Goal: Information Seeking & Learning: Learn about a topic

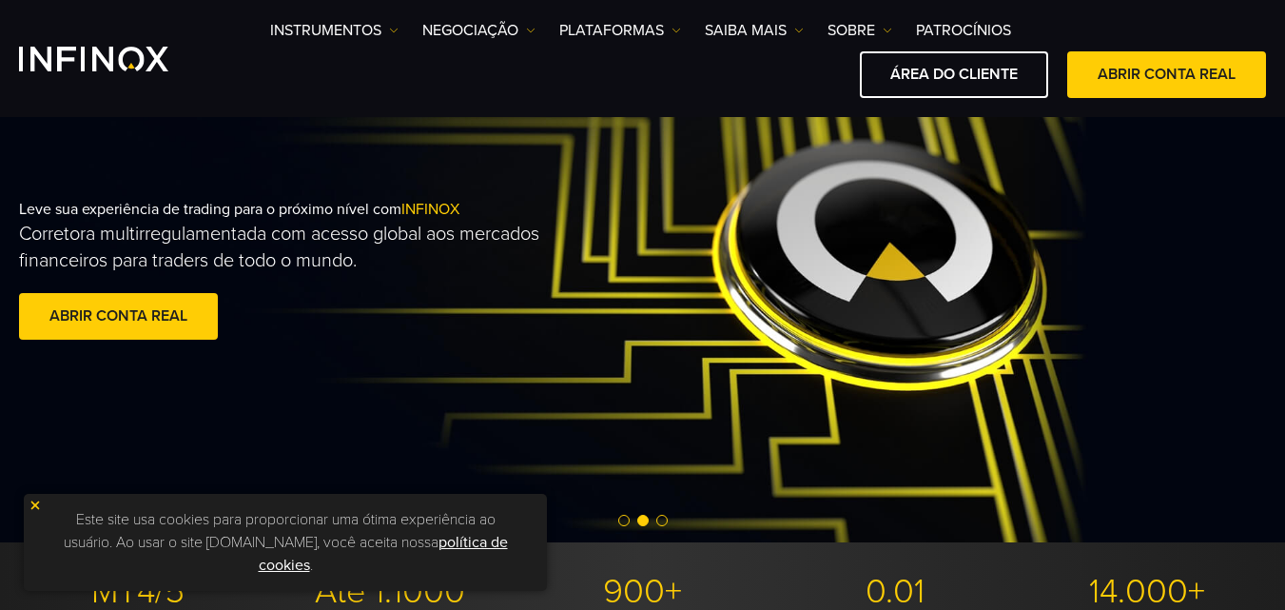
scroll to position [79, 0]
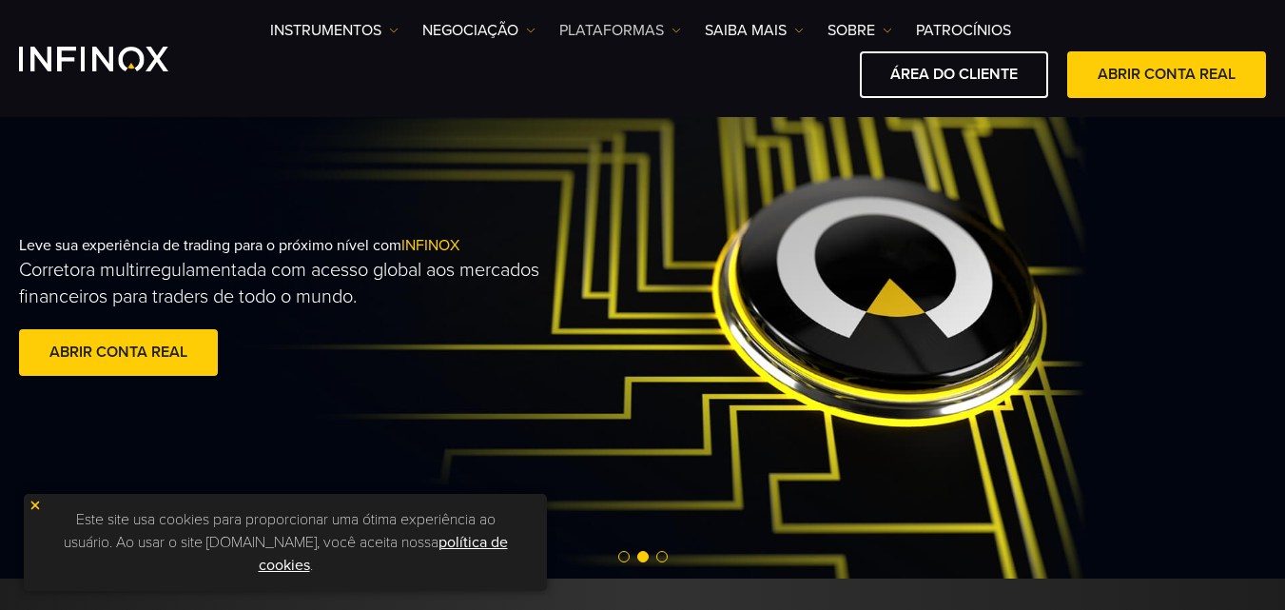
click at [675, 28] on img at bounding box center [676, 31] width 10 height 10
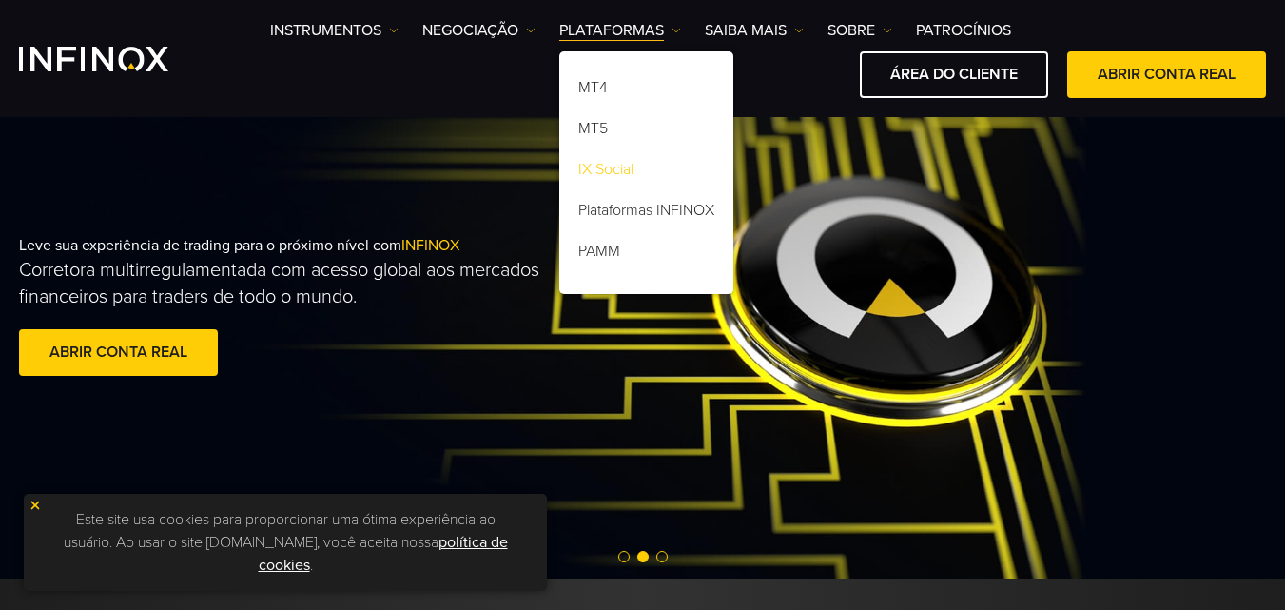
scroll to position [0, 0]
click at [614, 167] on link "IX Social" at bounding box center [646, 172] width 174 height 41
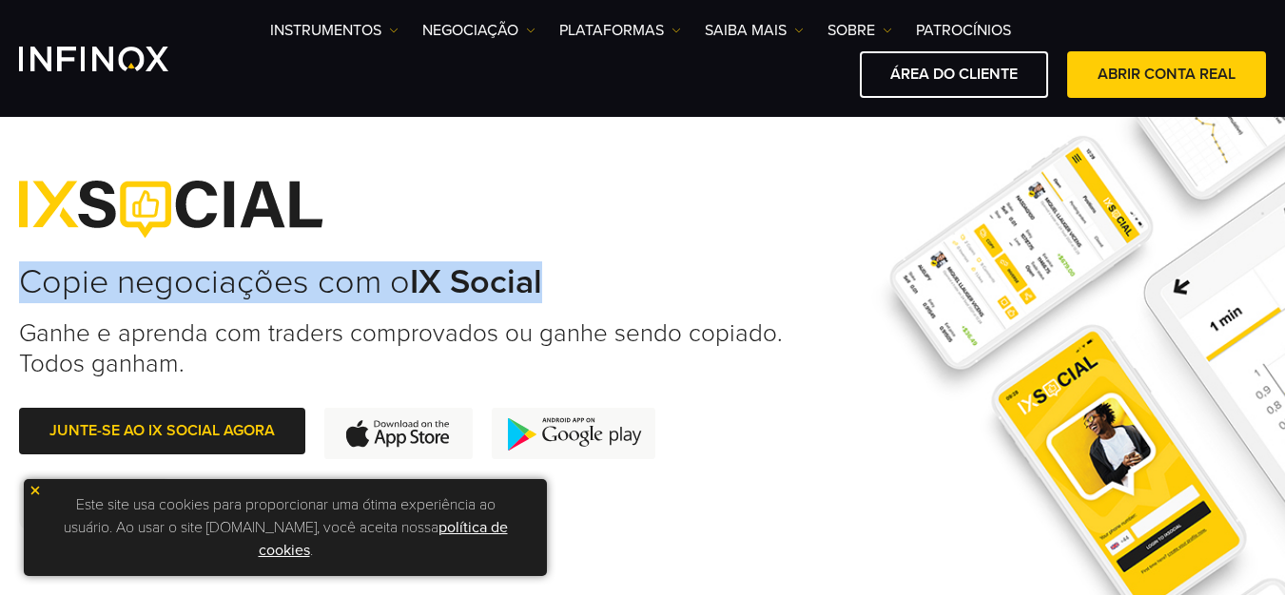
drag, startPoint x: 24, startPoint y: 284, endPoint x: 559, endPoint y: 287, distance: 535.4
click at [559, 287] on h2 "Copie negociações com o IX Social" at bounding box center [410, 283] width 782 height 42
click at [506, 286] on strong "IX Social" at bounding box center [476, 282] width 132 height 41
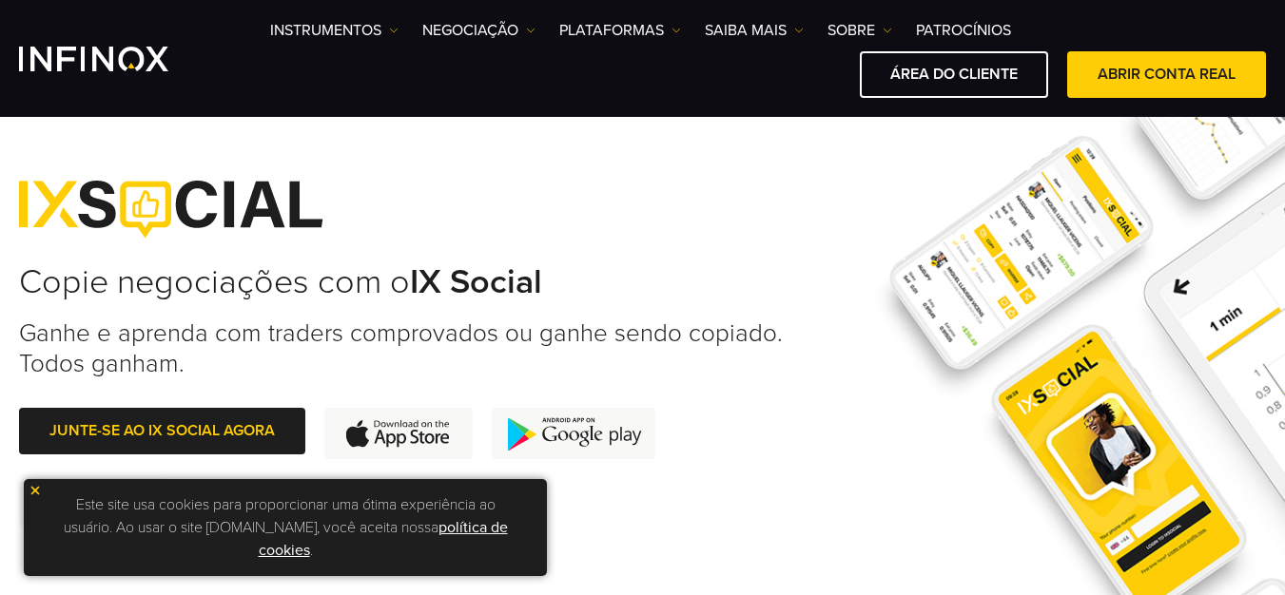
click at [32, 492] on img at bounding box center [35, 490] width 13 height 13
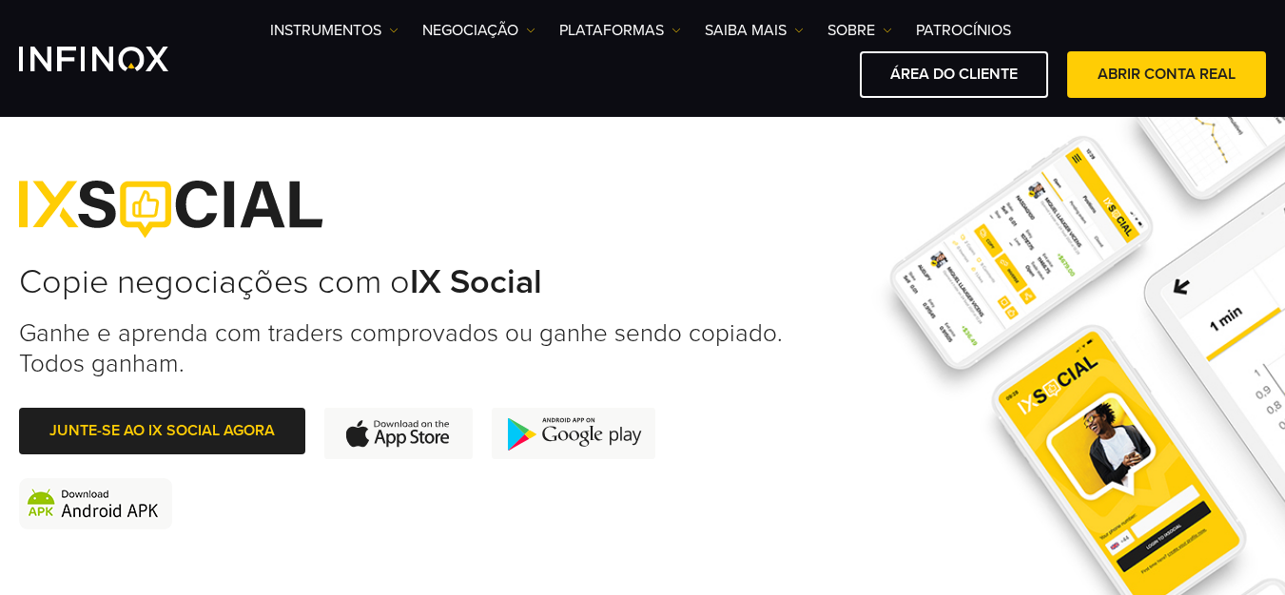
click at [199, 342] on h3 "Ganhe e aprenda com traders comprovados ou ganhe sendo copiado. Todos ganham." at bounding box center [410, 349] width 782 height 60
click at [130, 66] on img "INFINOX Logo" at bounding box center [93, 59] width 149 height 25
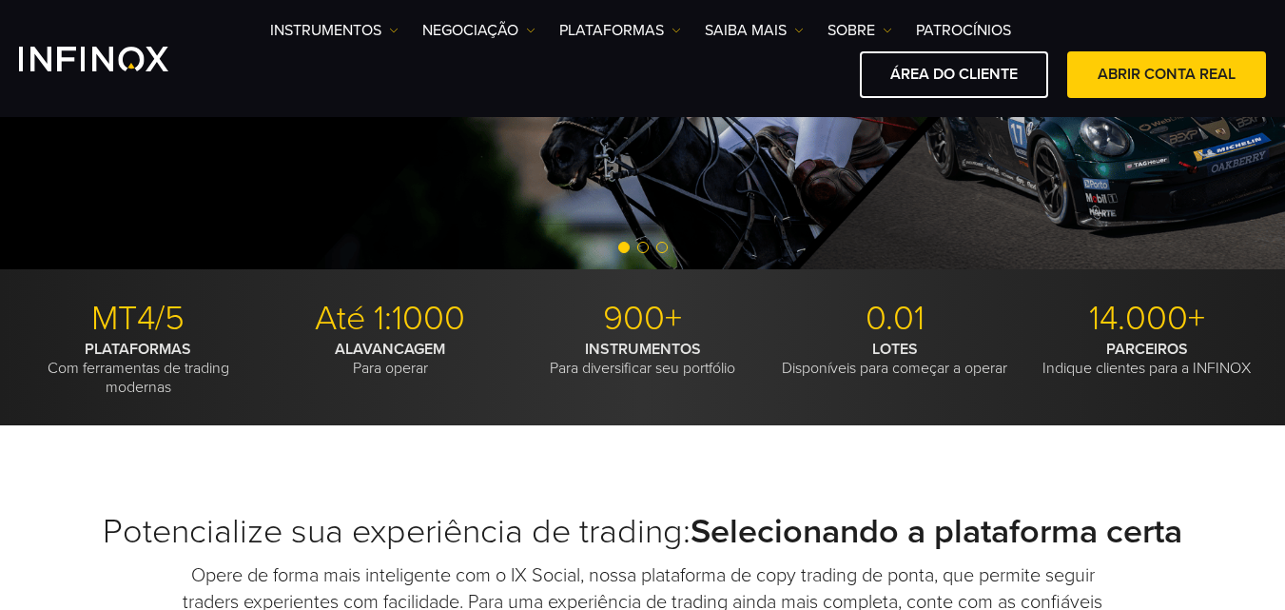
scroll to position [397, 0]
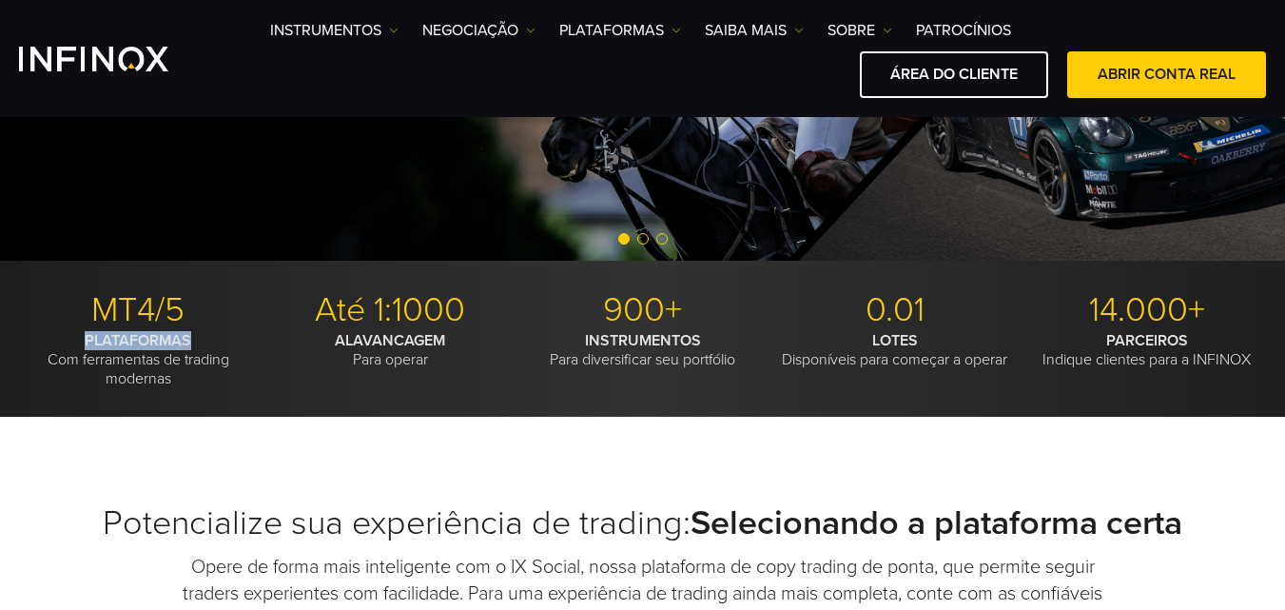
drag, startPoint x: 86, startPoint y: 340, endPoint x: 212, endPoint y: 340, distance: 126.5
click at [212, 340] on p "PLATAFORMAS Com ferramentas de trading modernas" at bounding box center [138, 359] width 238 height 57
click at [164, 344] on strong "PLATAFORMAS" at bounding box center [138, 340] width 107 height 19
drag, startPoint x: 95, startPoint y: 313, endPoint x: 187, endPoint y: 316, distance: 92.3
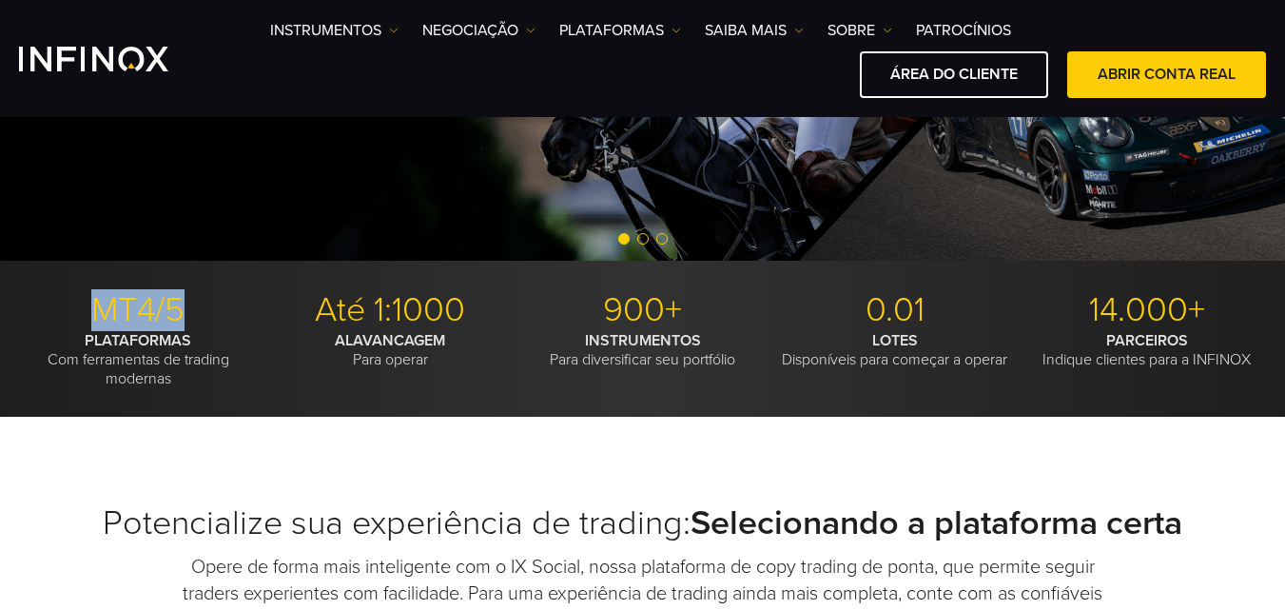
click at [187, 316] on p "MT4/5" at bounding box center [138, 310] width 238 height 42
click at [168, 316] on p "MT4/5" at bounding box center [138, 310] width 238 height 42
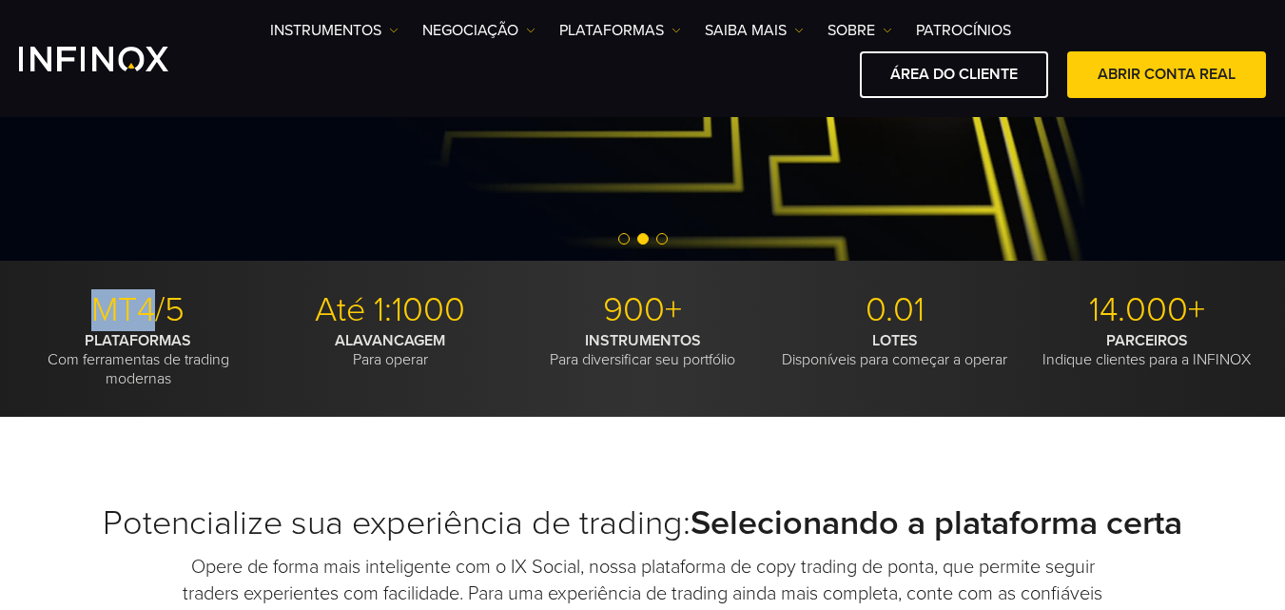
drag, startPoint x: 100, startPoint y: 313, endPoint x: 153, endPoint y: 314, distance: 53.3
click at [153, 314] on p "MT4/5" at bounding box center [138, 310] width 238 height 42
click at [136, 314] on p "MT4/5" at bounding box center [138, 310] width 238 height 42
click at [680, 29] on img at bounding box center [676, 31] width 10 height 10
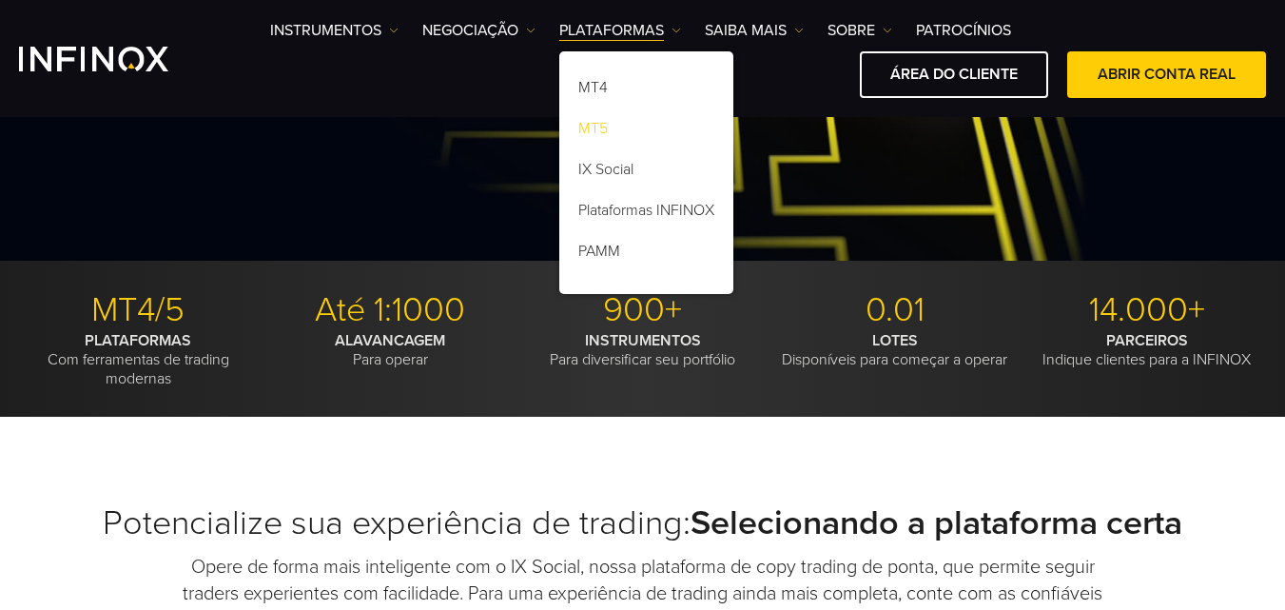
click at [603, 127] on link "MT5" at bounding box center [646, 131] width 174 height 41
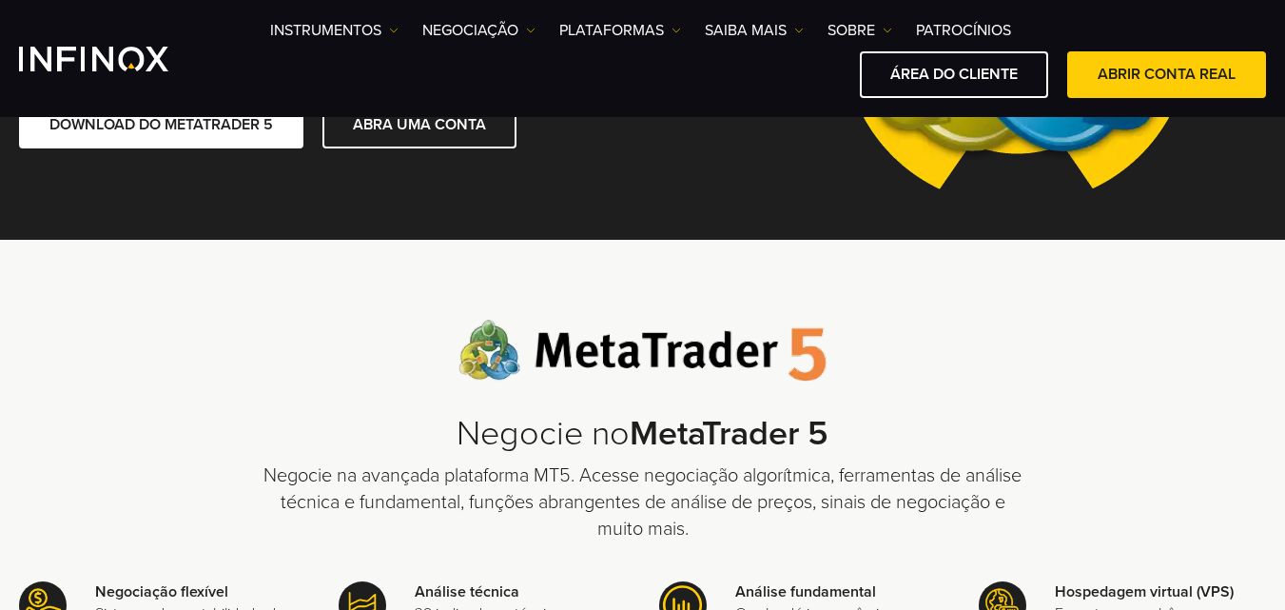
scroll to position [238, 0]
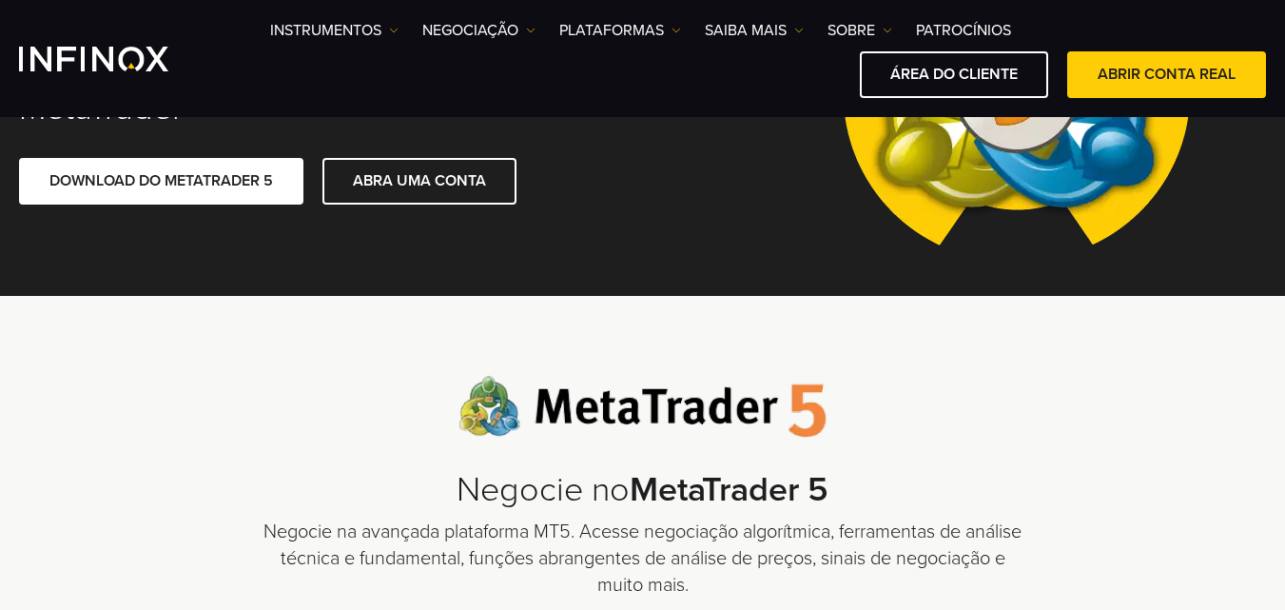
click at [129, 56] on img "INFINOX Logo" at bounding box center [93, 59] width 149 height 25
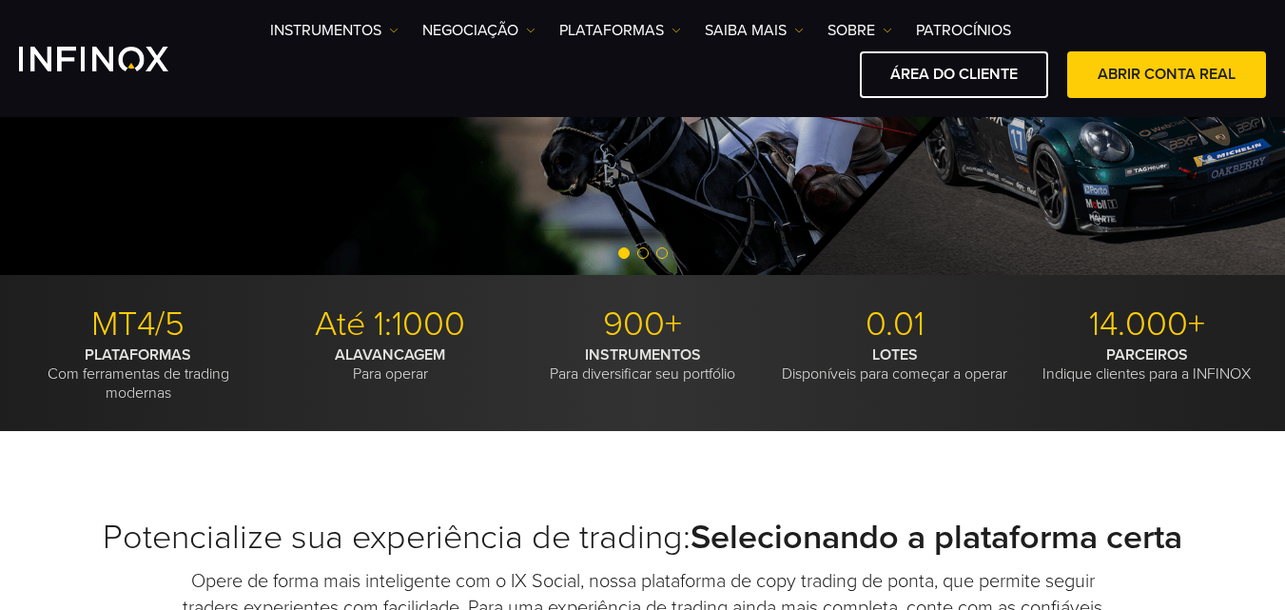
scroll to position [397, 0]
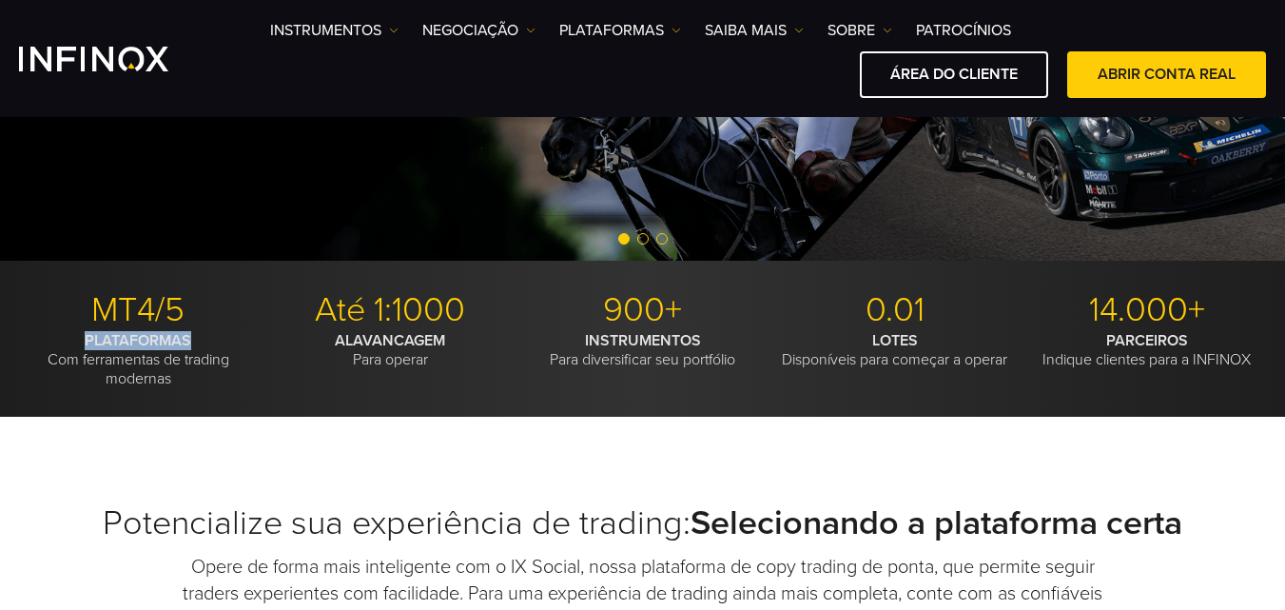
drag, startPoint x: 85, startPoint y: 340, endPoint x: 220, endPoint y: 345, distance: 135.2
click at [220, 345] on p "PLATAFORMAS Com ferramentas de trading modernas" at bounding box center [138, 359] width 238 height 57
click at [171, 362] on p "PLATAFORMAS Com ferramentas de trading modernas" at bounding box center [138, 359] width 238 height 57
drag, startPoint x: 95, startPoint y: 314, endPoint x: 217, endPoint y: 326, distance: 122.4
click at [206, 320] on p "MT4/5" at bounding box center [138, 310] width 238 height 42
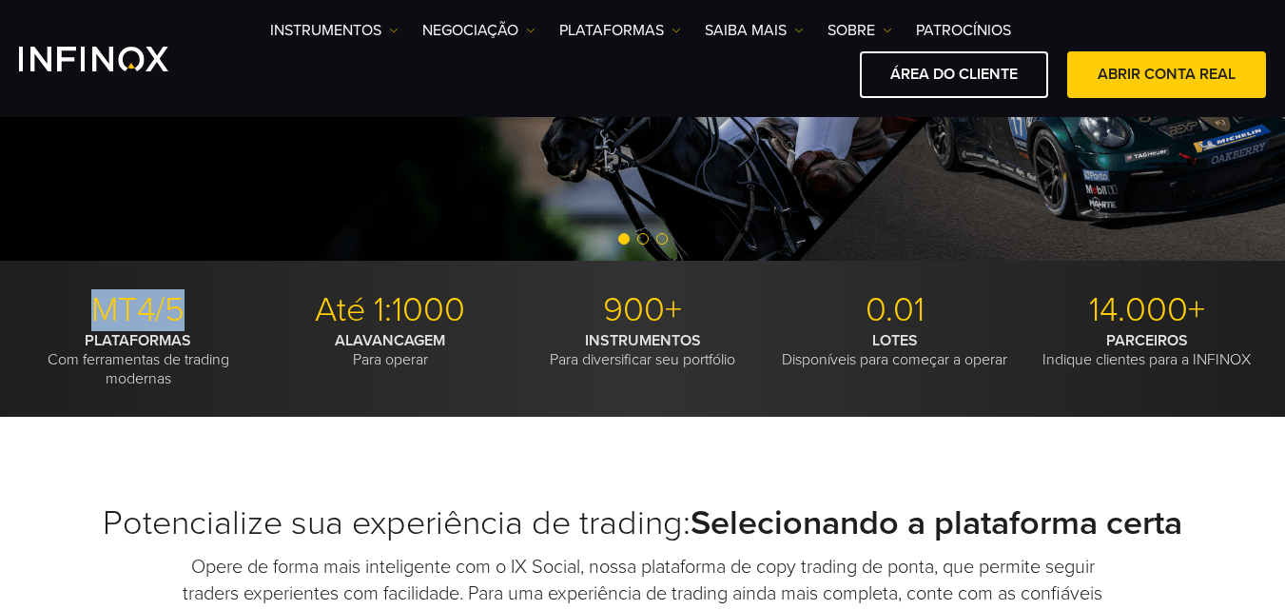
click at [180, 316] on p "MT4/5" at bounding box center [138, 310] width 238 height 42
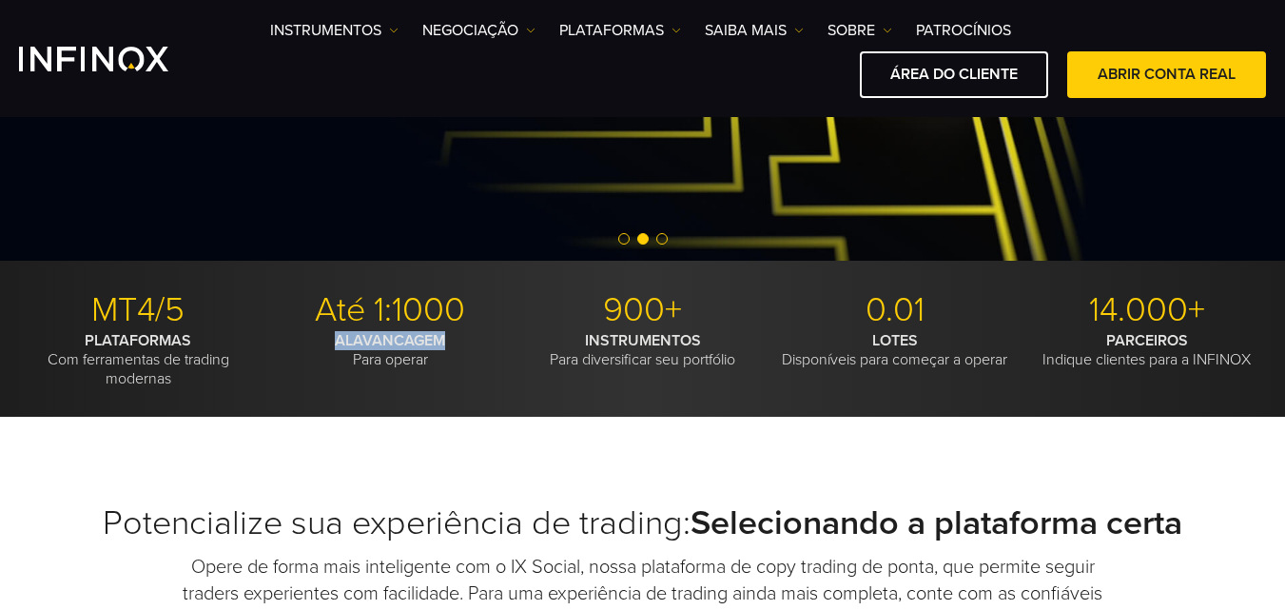
drag, startPoint x: 338, startPoint y: 342, endPoint x: 464, endPoint y: 349, distance: 126.7
click at [464, 349] on p "ALAVANCAGEM Para operar" at bounding box center [390, 350] width 238 height 38
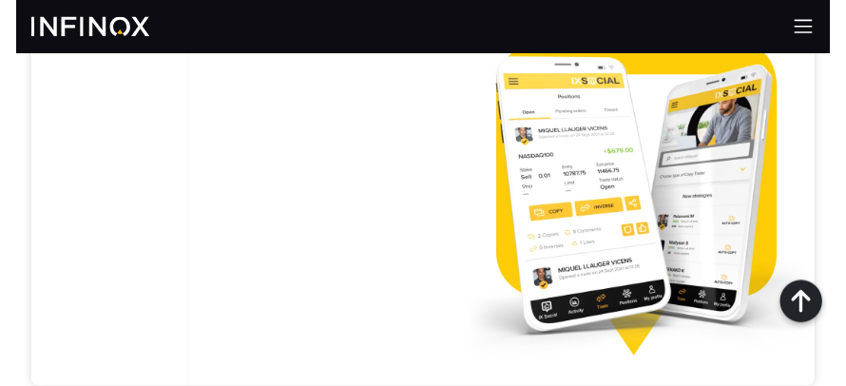
scroll to position [1484, 0]
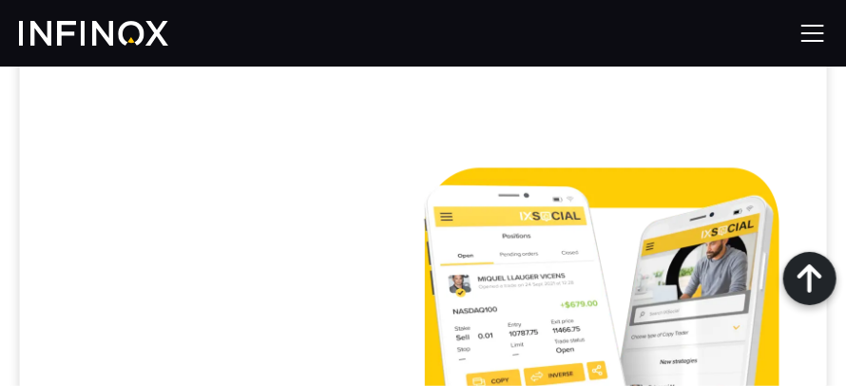
click at [116, 33] on img at bounding box center [93, 33] width 149 height 25
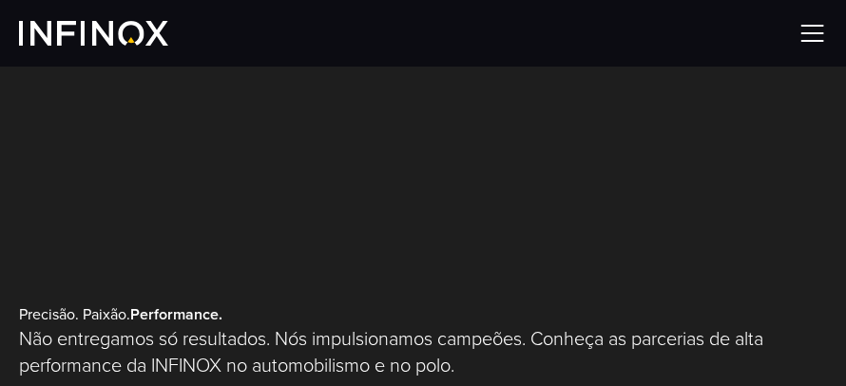
click at [815, 38] on img at bounding box center [813, 33] width 29 height 29
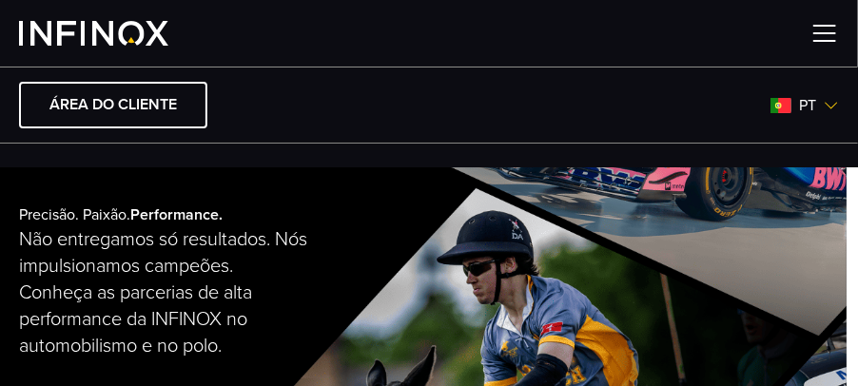
click at [814, 27] on img at bounding box center [824, 33] width 29 height 29
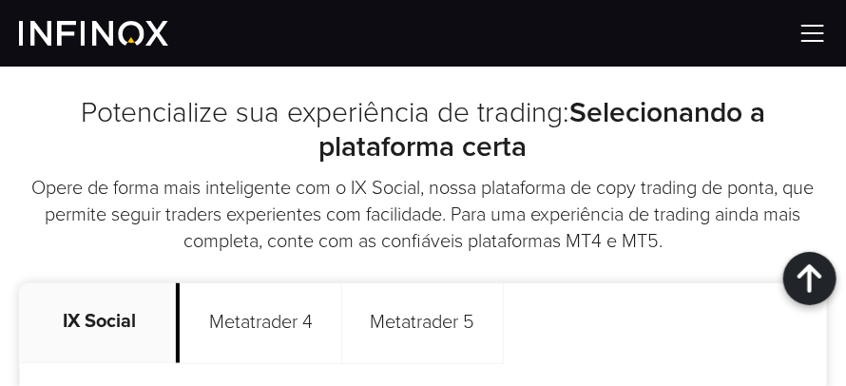
scroll to position [761, 0]
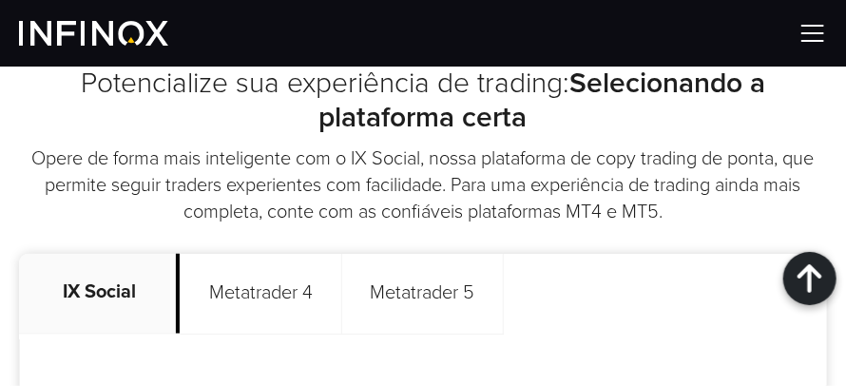
click at [125, 28] on img at bounding box center [93, 33] width 149 height 25
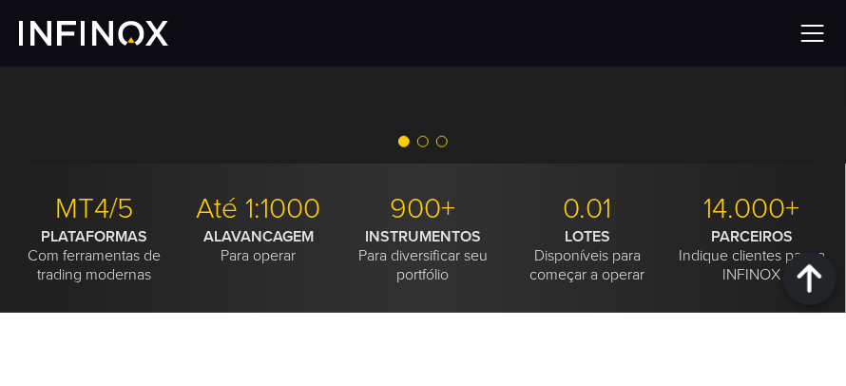
scroll to position [507, 0]
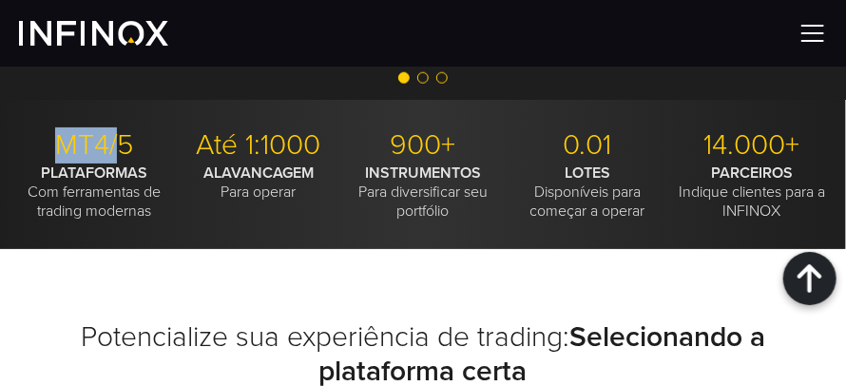
drag, startPoint x: 56, startPoint y: 146, endPoint x: 134, endPoint y: 164, distance: 80.0
click at [126, 158] on p "MT4/5" at bounding box center [94, 145] width 150 height 35
click at [138, 194] on p "PLATAFORMAS Com ferramentas de trading modernas" at bounding box center [94, 192] width 150 height 57
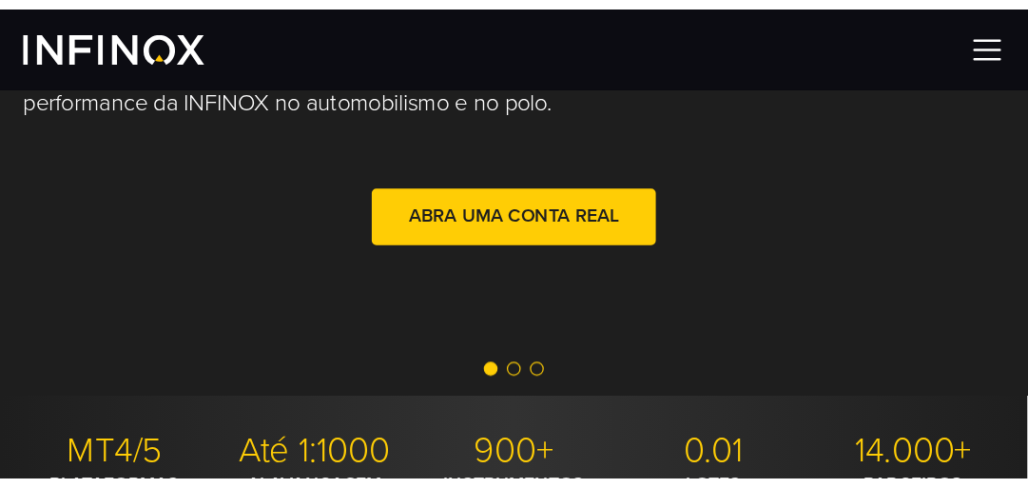
scroll to position [253, 0]
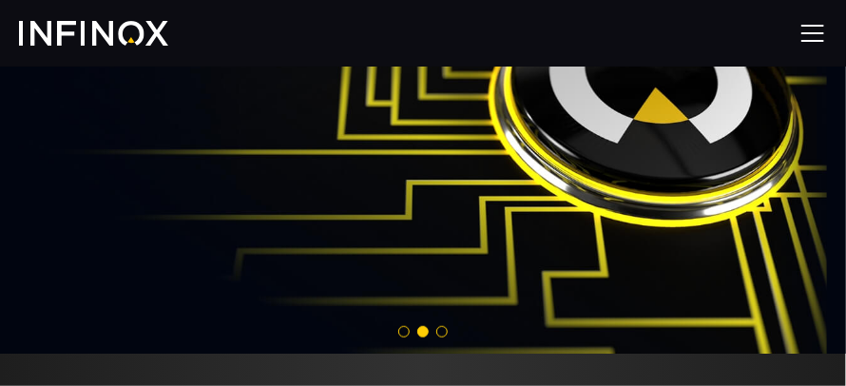
click at [571, 29] on div at bounding box center [423, 33] width 846 height 67
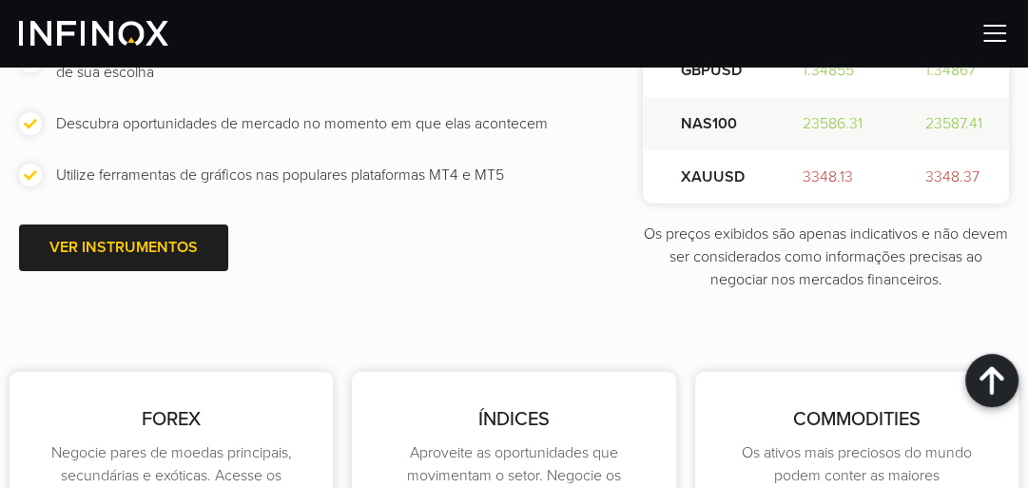
scroll to position [3043, 0]
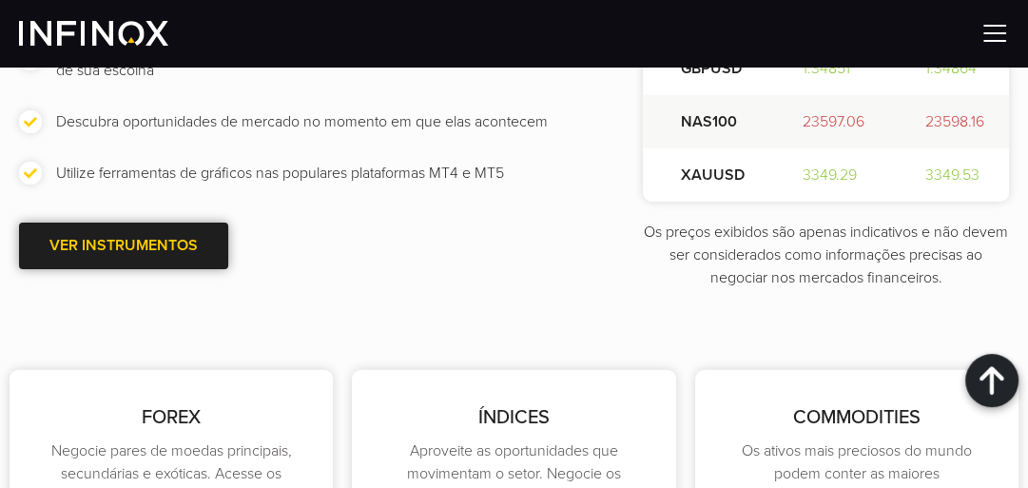
click at [136, 247] on link "VER INSTRUMENTOS" at bounding box center [123, 246] width 209 height 47
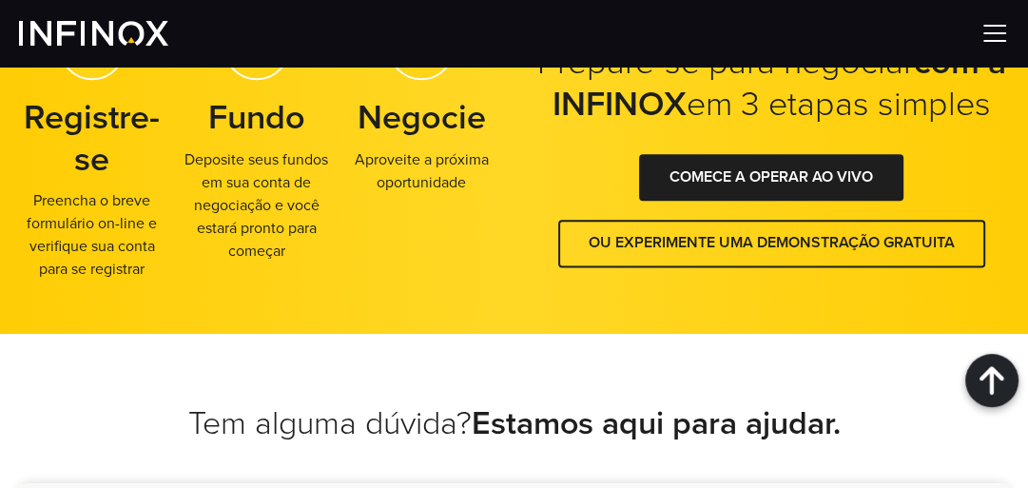
scroll to position [1658, 0]
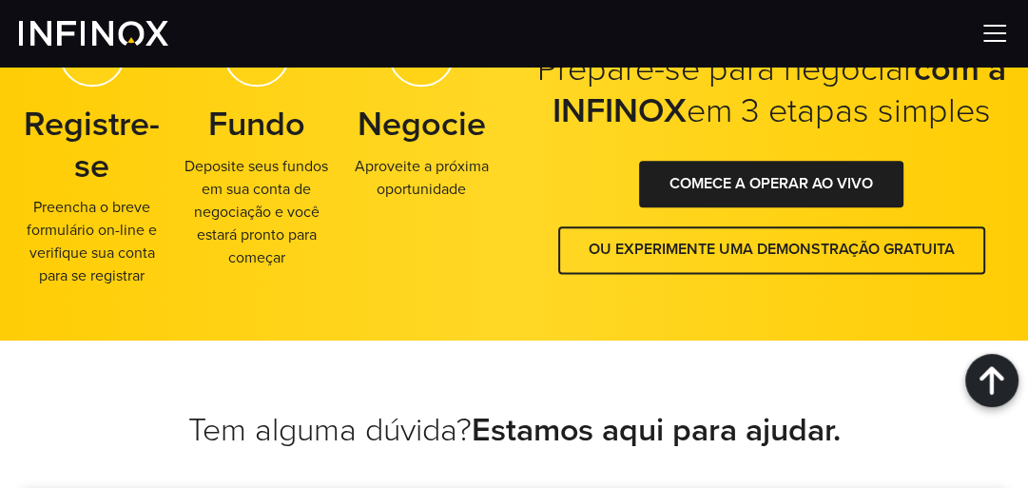
click at [126, 35] on img at bounding box center [93, 33] width 149 height 25
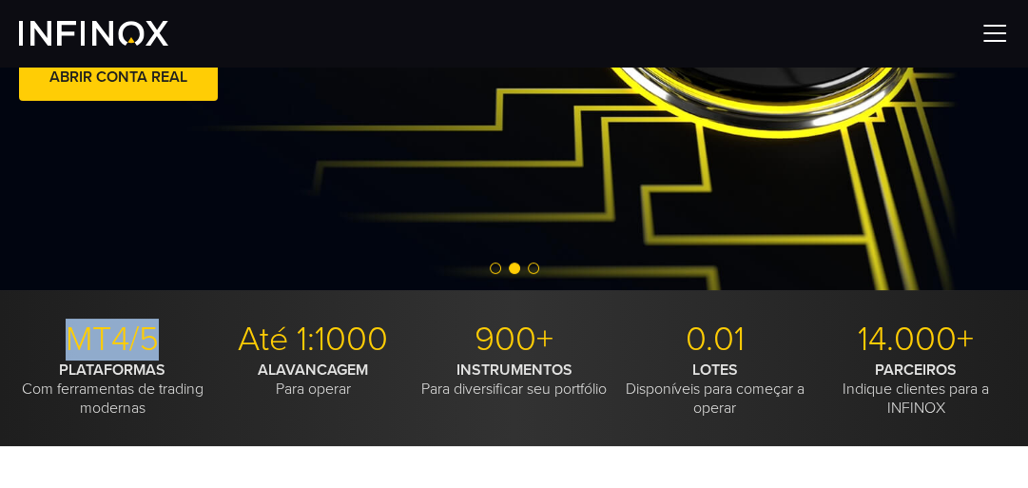
drag, startPoint x: 72, startPoint y: 333, endPoint x: 160, endPoint y: 339, distance: 87.7
click at [160, 339] on p "MT4/5" at bounding box center [112, 340] width 186 height 42
click at [145, 339] on p "MT4/5" at bounding box center [112, 340] width 186 height 42
drag, startPoint x: 71, startPoint y: 339, endPoint x: 156, endPoint y: 343, distance: 84.8
click at [155, 342] on p "MT4/5" at bounding box center [112, 340] width 186 height 42
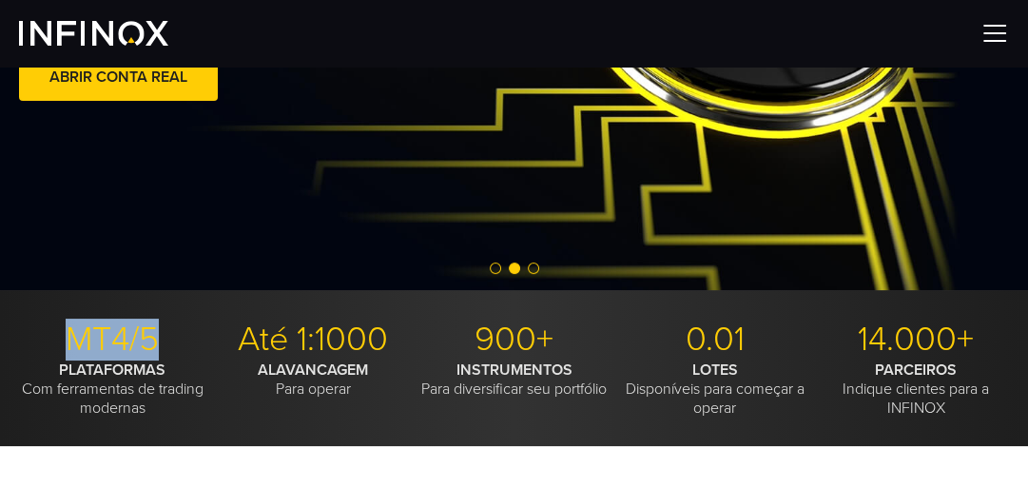
click at [123, 340] on p "MT4/5" at bounding box center [112, 340] width 186 height 42
drag, startPoint x: 68, startPoint y: 339, endPoint x: 174, endPoint y: 337, distance: 106.5
click at [174, 337] on p "MT4/5" at bounding box center [112, 340] width 186 height 42
click at [134, 338] on p "MT4/5" at bounding box center [112, 340] width 186 height 42
drag, startPoint x: 69, startPoint y: 338, endPoint x: 145, endPoint y: 343, distance: 75.3
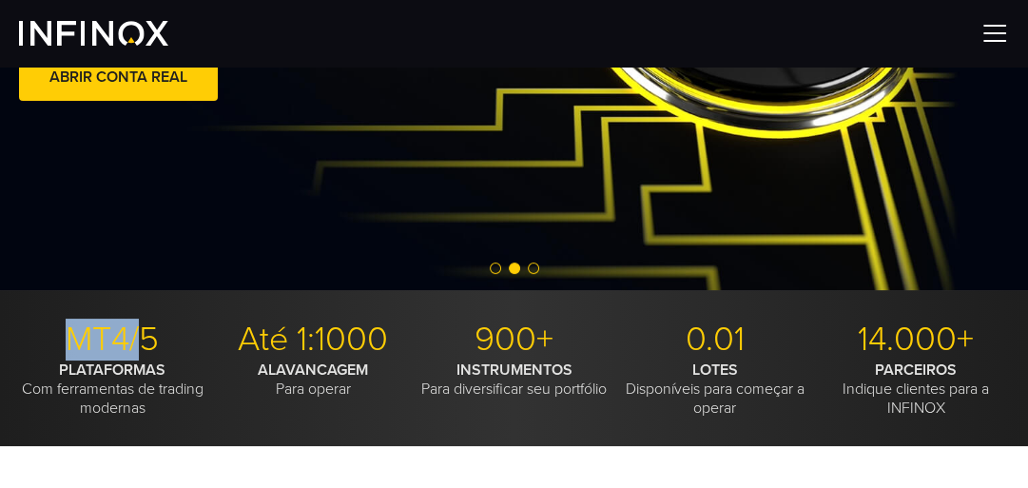
click at [138, 342] on p "MT4/5" at bounding box center [112, 340] width 186 height 42
click at [163, 344] on p "MT4/5" at bounding box center [112, 340] width 186 height 42
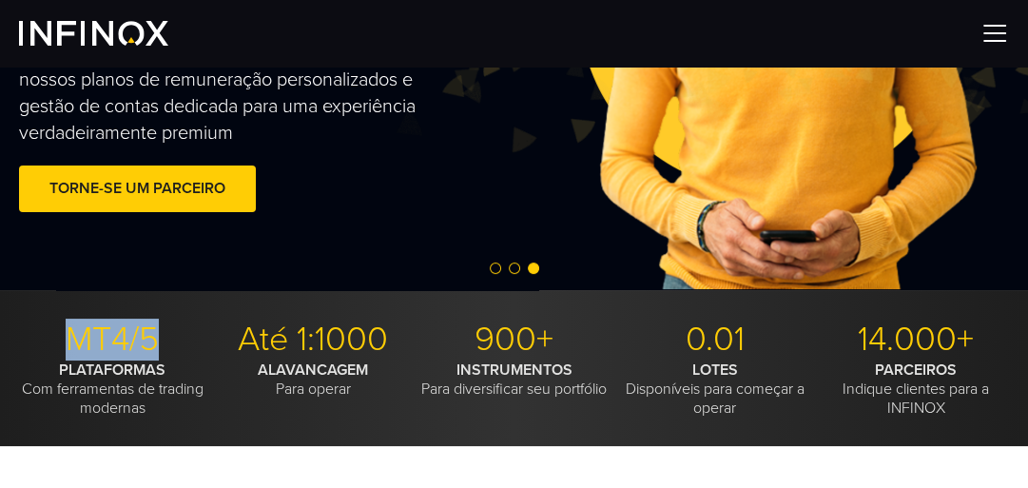
drag, startPoint x: 157, startPoint y: 335, endPoint x: 67, endPoint y: 339, distance: 90.4
click at [76, 332] on p "MT4/5" at bounding box center [112, 340] width 186 height 42
click at [68, 342] on p "MT4/5" at bounding box center [112, 340] width 186 height 42
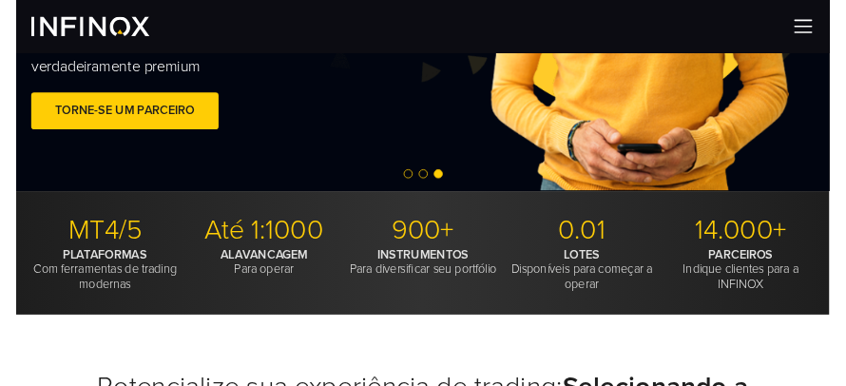
scroll to position [507, 0]
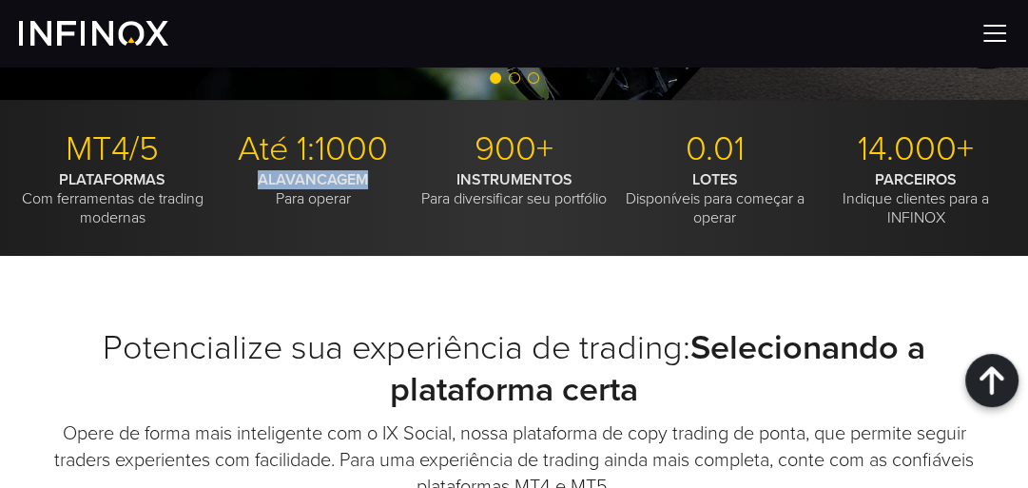
drag, startPoint x: 259, startPoint y: 178, endPoint x: 374, endPoint y: 177, distance: 115.1
click at [374, 177] on p "ALAVANCAGEM Para operar" at bounding box center [313, 189] width 186 height 38
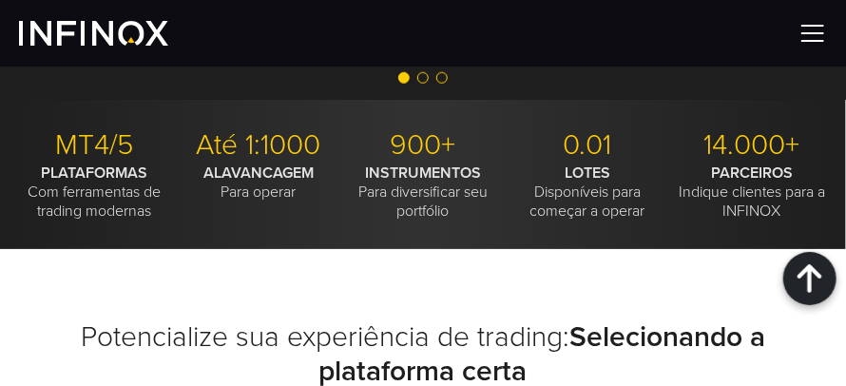
drag, startPoint x: 611, startPoint y: 149, endPoint x: 610, endPoint y: 138, distance: 11.6
click at [611, 143] on p "0.01" at bounding box center [588, 145] width 150 height 35
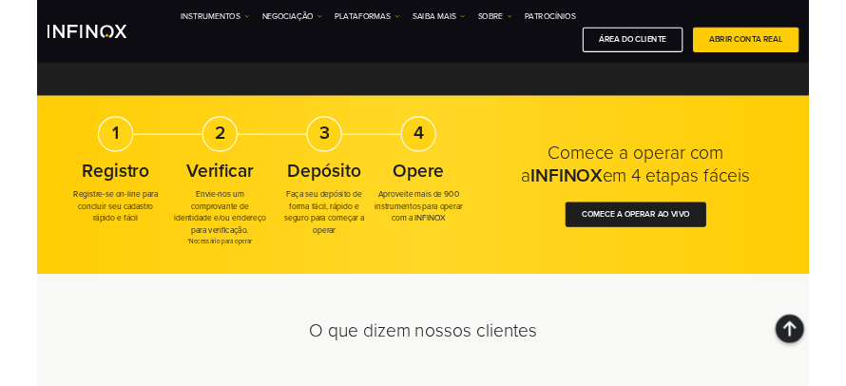
scroll to position [5022, 0]
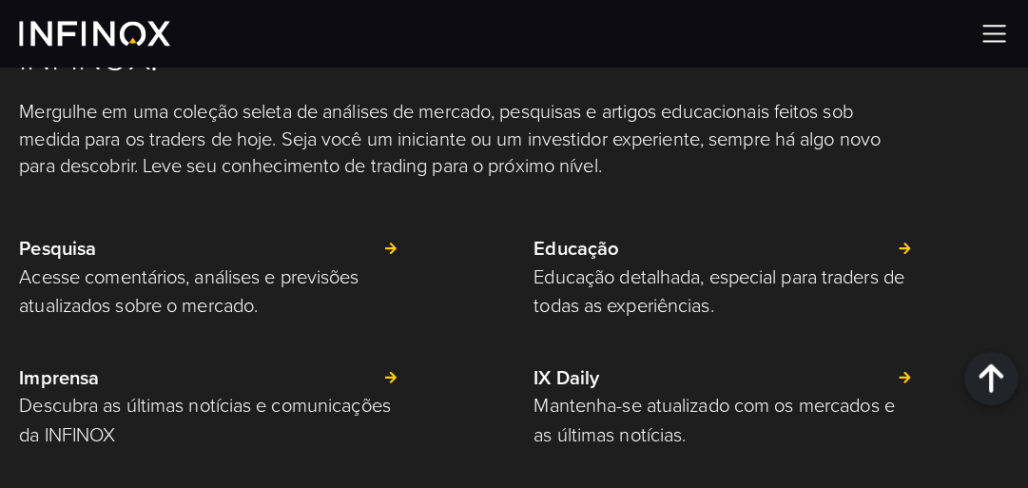
scroll to position [5154, 0]
